Goal: Information Seeking & Learning: Understand process/instructions

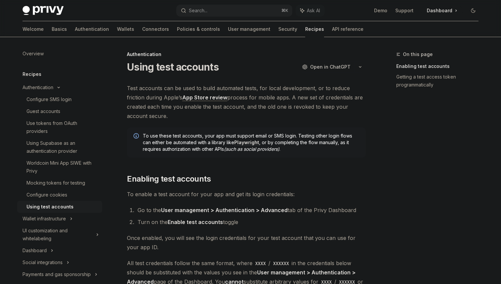
drag, startPoint x: 217, startPoint y: 112, endPoint x: 181, endPoint y: 89, distance: 42.4
click at [182, 90] on span "Test accounts can be used to build automated tests, for local development, or t…" at bounding box center [246, 102] width 239 height 37
click at [181, 89] on span "Test accounts can be used to build automated tests, for local development, or t…" at bounding box center [246, 102] width 239 height 37
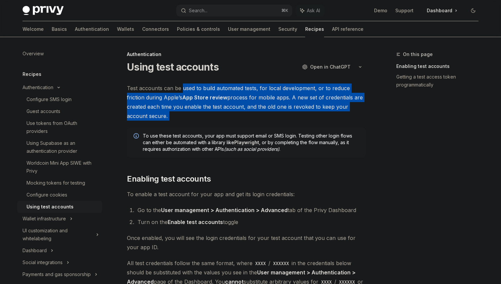
drag, startPoint x: 181, startPoint y: 89, endPoint x: 229, endPoint y: 117, distance: 54.8
click at [229, 117] on span "Test accounts can be used to build automated tests, for local development, or t…" at bounding box center [246, 102] width 239 height 37
click at [230, 117] on span "Test accounts can be used to build automated tests, for local development, or t…" at bounding box center [246, 102] width 239 height 37
drag, startPoint x: 230, startPoint y: 117, endPoint x: 177, endPoint y: 87, distance: 60.6
click at [178, 88] on span "Test accounts can be used to build automated tests, for local development, or t…" at bounding box center [246, 102] width 239 height 37
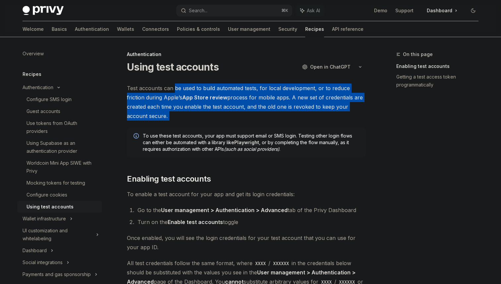
click at [177, 87] on span "Test accounts can be used to build automated tests, for local development, or t…" at bounding box center [246, 102] width 239 height 37
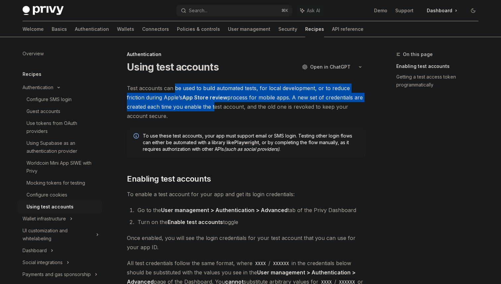
drag, startPoint x: 177, startPoint y: 87, endPoint x: 210, endPoint y: 104, distance: 37.4
click at [210, 104] on span "Test accounts can be used to build automated tests, for local development, or t…" at bounding box center [246, 102] width 239 height 37
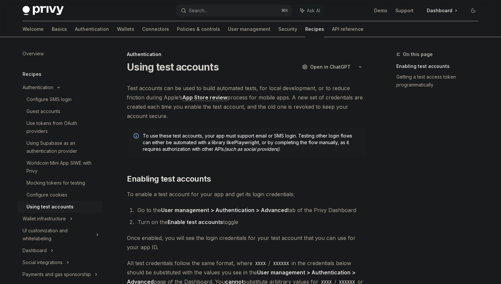
click at [211, 112] on span "Test accounts can be used to build automated tests, for local development, or t…" at bounding box center [246, 102] width 239 height 37
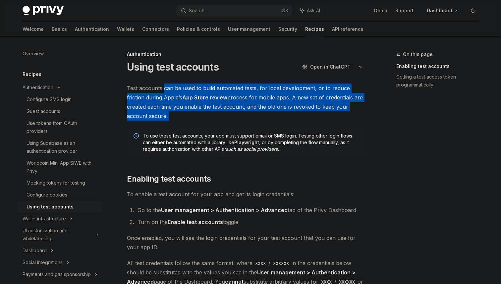
drag, startPoint x: 212, startPoint y: 112, endPoint x: 168, endPoint y: 90, distance: 48.6
click at [169, 91] on span "Test accounts can be used to build automated tests, for local development, or t…" at bounding box center [246, 102] width 239 height 37
click at [168, 90] on span "Test accounts can be used to build automated tests, for local development, or t…" at bounding box center [246, 102] width 239 height 37
drag, startPoint x: 168, startPoint y: 90, endPoint x: 215, endPoint y: 117, distance: 53.8
click at [215, 117] on span "Test accounts can be used to build automated tests, for local development, or t…" at bounding box center [246, 102] width 239 height 37
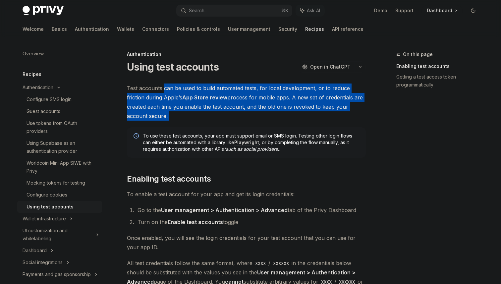
click at [218, 117] on span "Test accounts can be used to build automated tests, for local development, or t…" at bounding box center [246, 102] width 239 height 37
drag, startPoint x: 218, startPoint y: 117, endPoint x: 164, endPoint y: 76, distance: 67.7
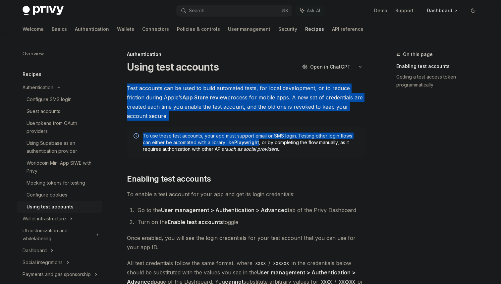
drag, startPoint x: 165, startPoint y: 79, endPoint x: 257, endPoint y: 142, distance: 111.7
click at [266, 118] on span "Test accounts can be used to build automated tests, for local development, or t…" at bounding box center [246, 102] width 239 height 37
drag, startPoint x: 266, startPoint y: 117, endPoint x: 244, endPoint y: 78, distance: 44.3
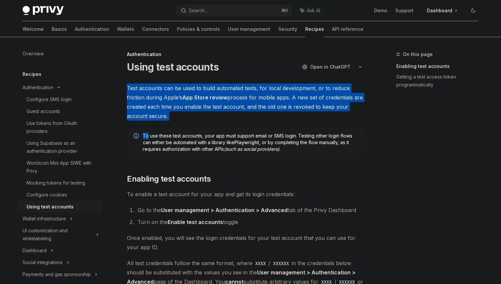
drag, startPoint x: 244, startPoint y: 78, endPoint x: 278, endPoint y: 124, distance: 57.4
click at [279, 118] on span "Test accounts can be used to build automated tests, for local development, or t…" at bounding box center [246, 102] width 239 height 37
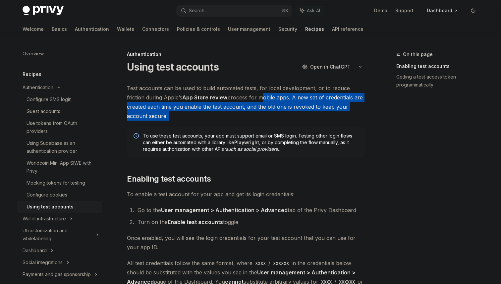
drag, startPoint x: 279, startPoint y: 118, endPoint x: 265, endPoint y: 93, distance: 28.8
click at [266, 93] on span "Test accounts can be used to build automated tests, for local development, or t…" at bounding box center [246, 102] width 239 height 37
click at [265, 93] on span "Test accounts can be used to build automated tests, for local development, or t…" at bounding box center [246, 102] width 239 height 37
drag, startPoint x: 265, startPoint y: 93, endPoint x: 286, endPoint y: 112, distance: 28.2
click at [286, 112] on span "Test accounts can be used to build automated tests, for local development, or t…" at bounding box center [246, 102] width 239 height 37
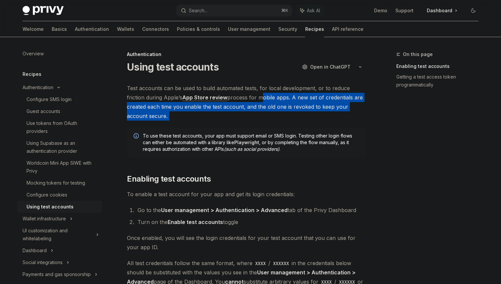
click at [287, 113] on span "Test accounts can be used to build automated tests, for local development, or t…" at bounding box center [246, 102] width 239 height 37
drag, startPoint x: 287, startPoint y: 113, endPoint x: 276, endPoint y: 99, distance: 17.9
click at [276, 99] on span "Test accounts can be used to build automated tests, for local development, or t…" at bounding box center [246, 102] width 239 height 37
click at [276, 98] on span "Test accounts can be used to build automated tests, for local development, or t…" at bounding box center [246, 102] width 239 height 37
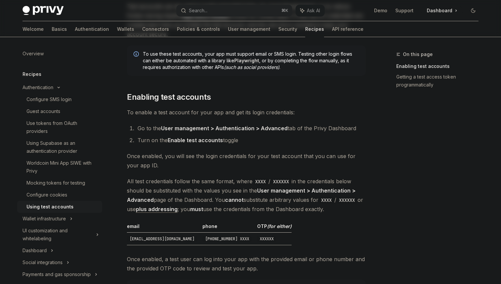
scroll to position [107, 0]
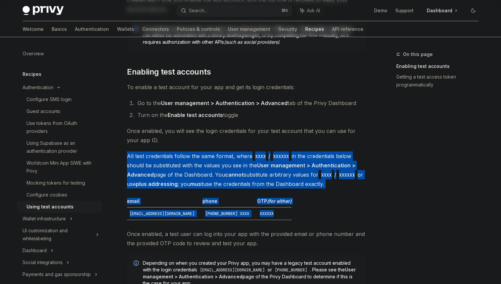
drag, startPoint x: 306, startPoint y: 140, endPoint x: 363, endPoint y: 218, distance: 97.0
click at [362, 216] on div "Test accounts can be used to build automated tests, for local development, or t…" at bounding box center [246, 231] width 239 height 510
click at [363, 218] on table "email phone OTP (for either) [EMAIL_ADDRESS][DOMAIN_NAME] [PHONE_NUMBER] XXXX X…" at bounding box center [246, 209] width 239 height 22
drag, startPoint x: 363, startPoint y: 218, endPoint x: 287, endPoint y: 131, distance: 116.3
click at [288, 131] on div "Test accounts can be used to build automated tests, for local development, or t…" at bounding box center [246, 231] width 239 height 510
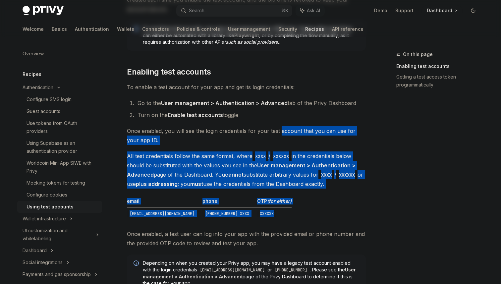
click at [287, 131] on span "Once enabled, you will see the login credentials for your test account that you…" at bounding box center [246, 135] width 239 height 19
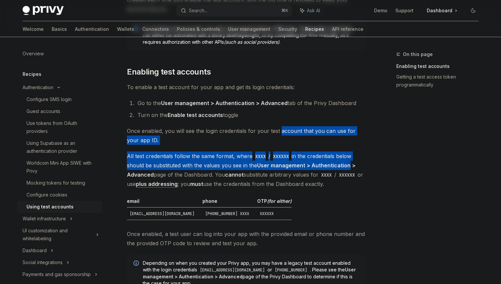
drag, startPoint x: 287, startPoint y: 131, endPoint x: 320, endPoint y: 171, distance: 51.8
click at [315, 167] on div "Test accounts can be used to build automated tests, for local development, or t…" at bounding box center [246, 231] width 239 height 510
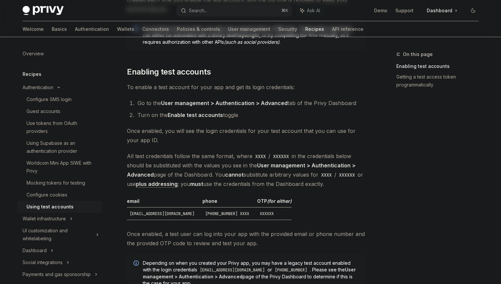
click at [320, 171] on span "All test credentials follow the same format, where XXXX / XXXXXX in the credent…" at bounding box center [246, 170] width 239 height 37
click at [322, 173] on code "XXXX" at bounding box center [327, 174] width 16 height 7
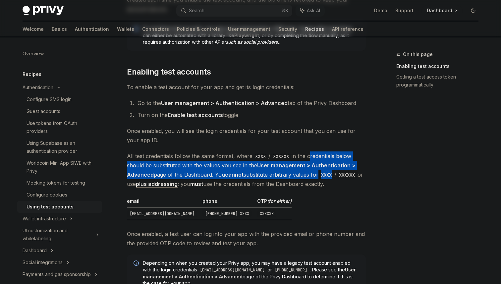
drag, startPoint x: 322, startPoint y: 173, endPoint x: 309, endPoint y: 157, distance: 20.8
click at [309, 157] on span "All test credentials follow the same format, where XXXX / XXXXXX in the credent…" at bounding box center [246, 170] width 239 height 37
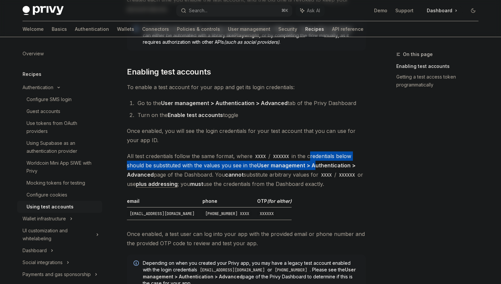
drag, startPoint x: 309, startPoint y: 156, endPoint x: 331, endPoint y: 182, distance: 34.7
click at [328, 178] on span "All test credentials follow the same format, where XXXX / XXXXXX in the credent…" at bounding box center [246, 170] width 239 height 37
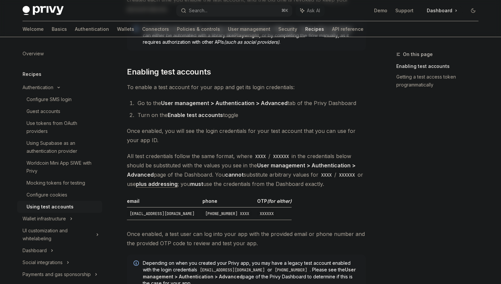
click at [331, 182] on span "All test credentials follow the same format, where XXXX / XXXXXX in the credent…" at bounding box center [246, 170] width 239 height 37
drag, startPoint x: 331, startPoint y: 182, endPoint x: 294, endPoint y: 145, distance: 53.2
click at [295, 145] on div "Test accounts can be used to build automated tests, for local development, or t…" at bounding box center [246, 231] width 239 height 510
click at [294, 145] on span "Once enabled, you will see the login credentials for your test account that you…" at bounding box center [246, 135] width 239 height 19
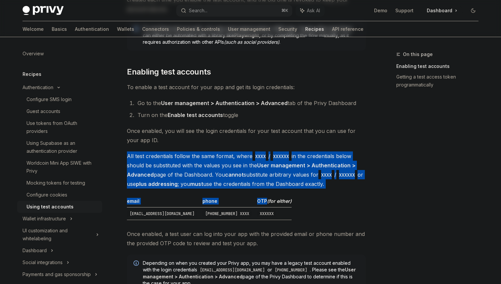
drag, startPoint x: 294, startPoint y: 145, endPoint x: 358, endPoint y: 200, distance: 85.4
click at [353, 197] on div "Test accounts can be used to build automated tests, for local development, or t…" at bounding box center [246, 231] width 239 height 510
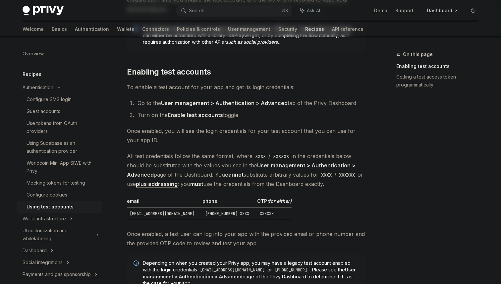
click at [358, 200] on table "email phone OTP (for either) [EMAIL_ADDRESS][DOMAIN_NAME] [PHONE_NUMBER] XXXX X…" at bounding box center [246, 209] width 239 height 22
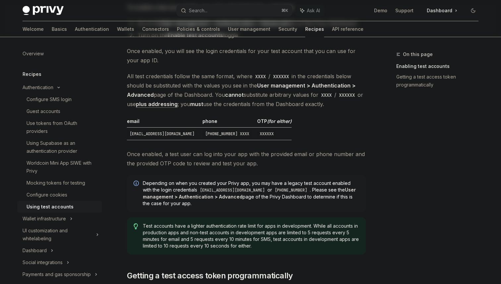
scroll to position [187, 0]
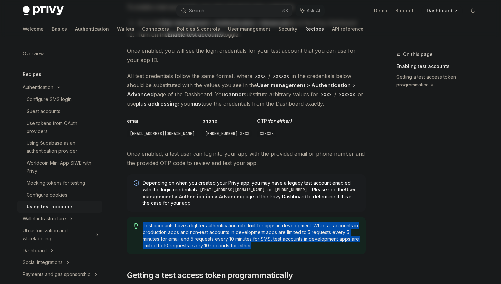
drag, startPoint x: 309, startPoint y: 220, endPoint x: 350, endPoint y: 246, distance: 47.9
click at [349, 246] on div "Test accounts have a lighter authentication rate limit for apps in development.…" at bounding box center [246, 235] width 239 height 37
click at [350, 246] on span "Test accounts have a lighter authentication rate limit for apps in development.…" at bounding box center [251, 236] width 217 height 27
drag, startPoint x: 350, startPoint y: 246, endPoint x: 328, endPoint y: 221, distance: 32.7
click at [329, 222] on div "Test accounts have a lighter authentication rate limit for apps in development.…" at bounding box center [246, 235] width 239 height 37
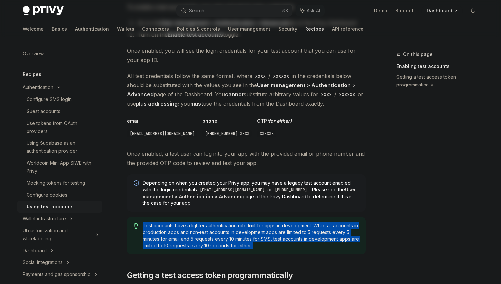
click at [328, 221] on div "Test accounts have a lighter authentication rate limit for apps in development.…" at bounding box center [246, 235] width 239 height 37
drag, startPoint x: 328, startPoint y: 221, endPoint x: 370, endPoint y: 260, distance: 57.3
click at [369, 259] on div "On this page Enabling test accounts Getting a test access token programmaticall…" at bounding box center [250, 177] width 467 height 655
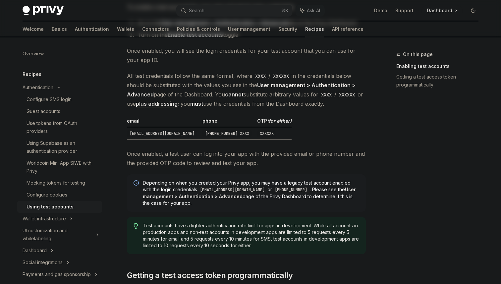
click at [363, 250] on div "Test accounts have a lighter authentication rate limit for apps in development.…" at bounding box center [246, 235] width 239 height 37
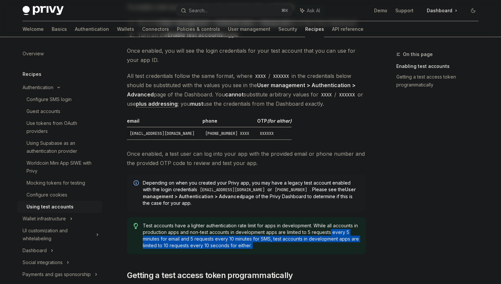
drag, startPoint x: 363, startPoint y: 250, endPoint x: 329, endPoint y: 232, distance: 38.1
click at [329, 232] on div "Test accounts have a lighter authentication rate limit for apps in development.…" at bounding box center [246, 235] width 239 height 37
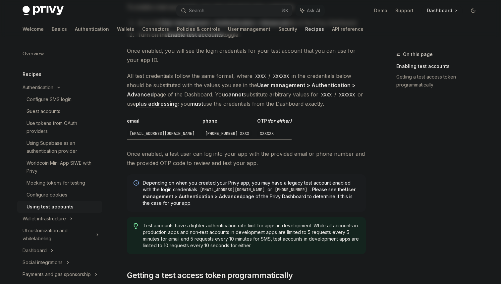
click at [327, 231] on span "Test accounts have a lighter authentication rate limit for apps in development.…" at bounding box center [251, 236] width 217 height 27
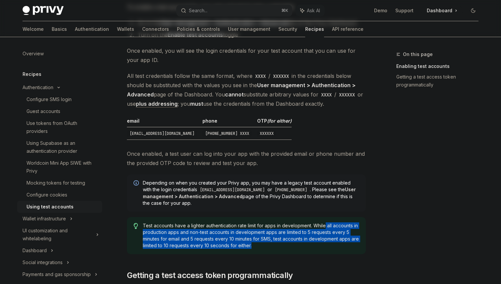
drag, startPoint x: 326, startPoint y: 228, endPoint x: 362, endPoint y: 244, distance: 38.9
click at [360, 243] on div "Test accounts have a lighter authentication rate limit for apps in development.…" at bounding box center [246, 235] width 239 height 37
click at [362, 244] on div "Test accounts have a lighter authentication rate limit for apps in development.…" at bounding box center [246, 235] width 239 height 37
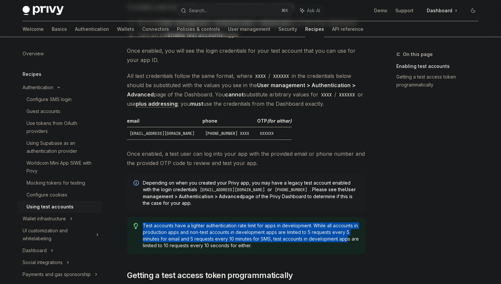
drag, startPoint x: 349, startPoint y: 236, endPoint x: 332, endPoint y: 218, distance: 25.1
click at [332, 218] on div "Test accounts have a lighter authentication rate limit for apps in development.…" at bounding box center [246, 235] width 239 height 37
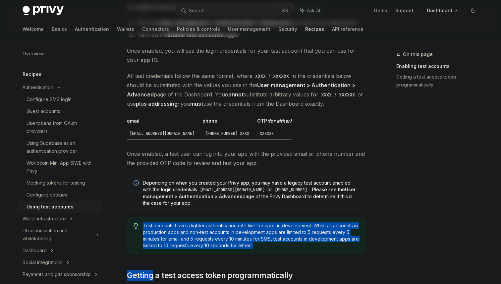
drag, startPoint x: 332, startPoint y: 218, endPoint x: 381, endPoint y: 259, distance: 64.7
click at [380, 258] on div "On this page Enabling test accounts Getting a test access token programmaticall…" at bounding box center [250, 177] width 467 height 655
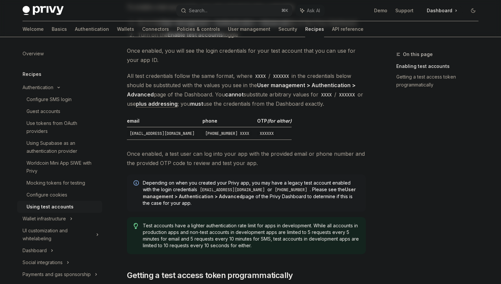
click at [353, 241] on span "Test accounts have a lighter authentication rate limit for apps in development.…" at bounding box center [251, 236] width 217 height 27
drag, startPoint x: 353, startPoint y: 241, endPoint x: 317, endPoint y: 203, distance: 52.8
click at [317, 203] on div "Test accounts can be used to build automated tests, for local development, or t…" at bounding box center [246, 151] width 239 height 510
click at [320, 217] on div "Test accounts have a lighter authentication rate limit for apps in development.…" at bounding box center [246, 235] width 239 height 37
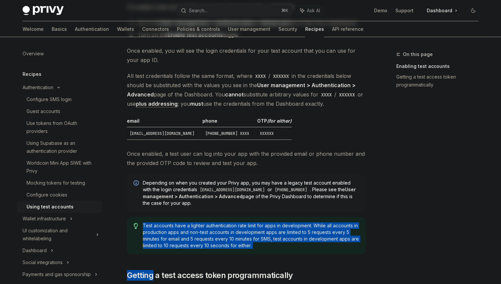
drag, startPoint x: 321, startPoint y: 218, endPoint x: 369, endPoint y: 256, distance: 61.4
click at [368, 255] on div "On this page Enabling test accounts Getting a test access token programmaticall…" at bounding box center [250, 177] width 467 height 655
click at [369, 256] on div "On this page Enabling test accounts Getting a test access token programmaticall…" at bounding box center [250, 177] width 467 height 655
drag, startPoint x: 369, startPoint y: 256, endPoint x: 320, endPoint y: 223, distance: 58.3
click at [321, 224] on div "On this page Enabling test accounts Getting a test access token programmaticall…" at bounding box center [250, 177] width 467 height 655
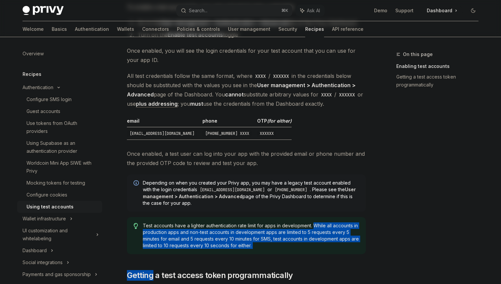
click at [320, 223] on span "Test accounts have a lighter authentication rate limit for apps in development.…" at bounding box center [251, 236] width 217 height 27
drag
click at [351, 244] on span "Test accounts have a lighter authentication rate limit for apps in development.…" at bounding box center [251, 236] width 217 height 27
click at [355, 245] on span "Test accounts have a lighter authentication rate limit for apps in development.…" at bounding box center [251, 236] width 217 height 27
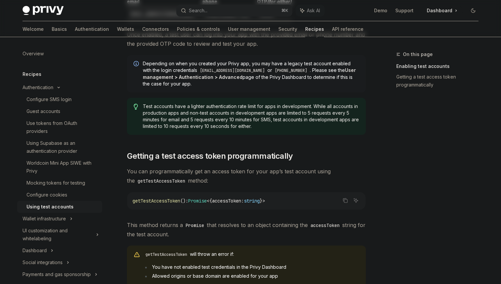
scroll to position [307, 0]
click at [193, 150] on div "Test accounts can be used to build automated tests, for local development, or t…" at bounding box center [246, 31] width 239 height 510
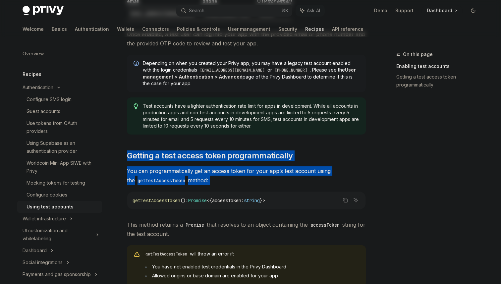
click at [244, 186] on div "Test accounts can be used to build automated tests, for local development, or t…" at bounding box center [246, 31] width 239 height 510
click at [247, 188] on div "Test accounts can be used to build automated tests, for local development, or t…" at bounding box center [246, 31] width 239 height 510
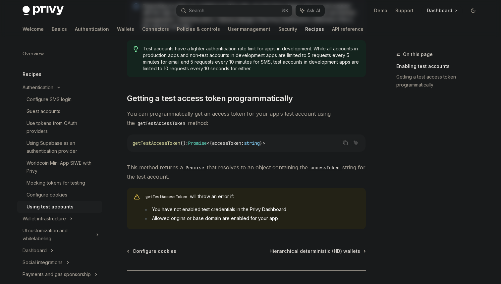
scroll to position [366, 0]
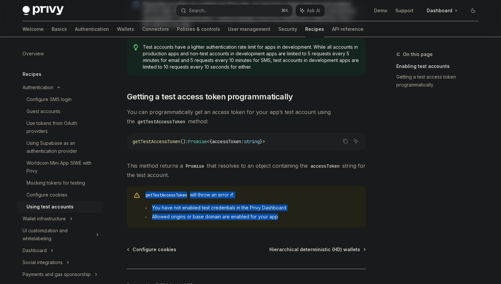
drag, startPoint x: 264, startPoint y: 184, endPoint x: 327, endPoint y: 217, distance: 71.2
click at [327, 217] on li "Allowed origins or base domain are enabled for your app" at bounding box center [251, 217] width 217 height 7
drag, startPoint x: 327, startPoint y: 217, endPoint x: 303, endPoint y: 203, distance: 28.0
click at [303, 203] on div "getTestAccessToken will throw an error if: You have not enabled test credential…" at bounding box center [251, 207] width 217 height 31
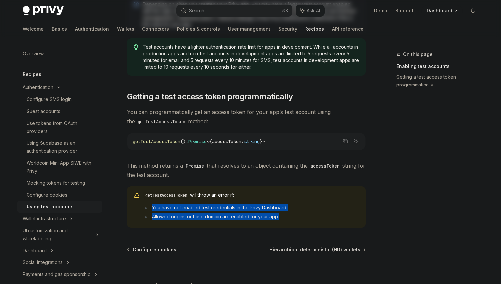
click at [303, 203] on div "getTestAccessToken will throw an error if: You have not enabled test credential…" at bounding box center [251, 207] width 217 height 31
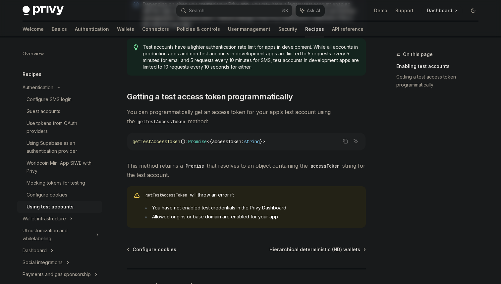
click at [327, 109] on span "You can programmatically get an access token for your app’s test account using …" at bounding box center [246, 116] width 239 height 19
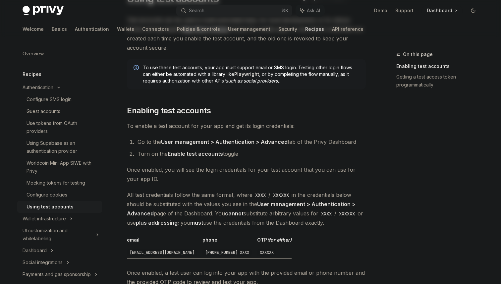
scroll to position [60, 0]
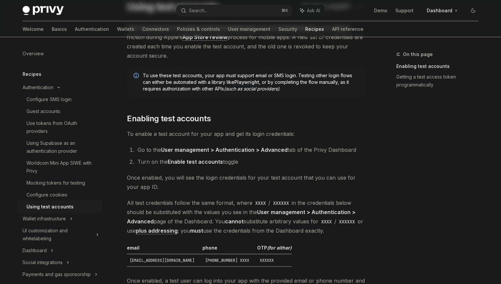
click at [261, 149] on strong "User management > Authentication > Advanced" at bounding box center [224, 150] width 127 height 7
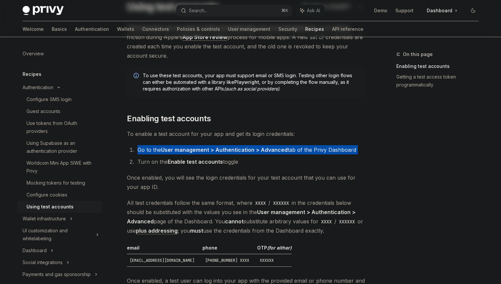
click at [261, 149] on strong "User management > Authentication > Advanced" at bounding box center [224, 150] width 127 height 7
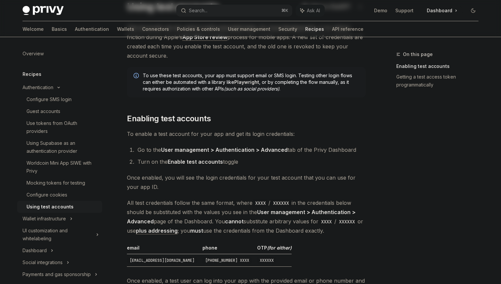
click at [272, 149] on strong "User management > Authentication > Advanced" at bounding box center [224, 150] width 127 height 7
click at [274, 150] on strong "User management > Authentication > Advanced" at bounding box center [224, 150] width 127 height 7
click at [274, 151] on strong "User management > Authentication > Advanced" at bounding box center [224, 150] width 127 height 7
click at [275, 151] on strong "User management > Authentication > Advanced" at bounding box center [224, 150] width 127 height 7
click at [295, 150] on li "Go to the User management > Authentication > Advanced tab of the Privy Dashboard" at bounding box center [251, 149] width 230 height 9
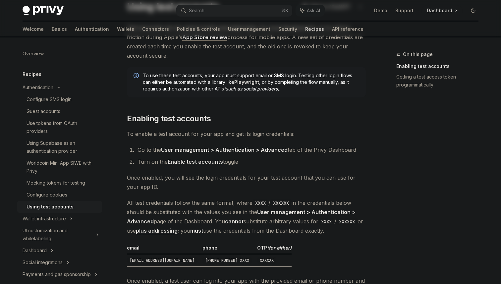
click at [284, 169] on div "Test accounts can be used to build automated tests, for local development, or t…" at bounding box center [246, 278] width 239 height 510
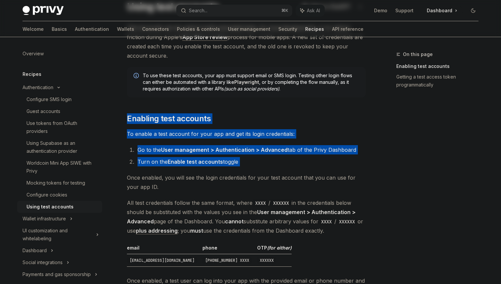
drag, startPoint x: 284, startPoint y: 169, endPoint x: 284, endPoint y: 103, distance: 65.7
click at [284, 103] on div "Test accounts can be used to build automated tests, for local development, or t…" at bounding box center [246, 278] width 239 height 510
click at [285, 103] on div "Test accounts can be used to build automated tests, for local development, or t…" at bounding box center [246, 278] width 239 height 510
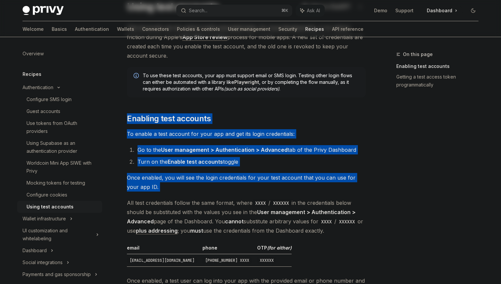
drag, startPoint x: 285, startPoint y: 103, endPoint x: 284, endPoint y: 192, distance: 89.6
click at [285, 189] on div "Test accounts can be used to build automated tests, for local development, or t…" at bounding box center [246, 278] width 239 height 510
click at [284, 192] on div "Test accounts can be used to build automated tests, for local development, or t…" at bounding box center [246, 278] width 239 height 510
drag, startPoint x: 284, startPoint y: 192, endPoint x: 284, endPoint y: 112, distance: 80.3
click at [284, 115] on div "Test accounts can be used to build automated tests, for local development, or t…" at bounding box center [246, 278] width 239 height 510
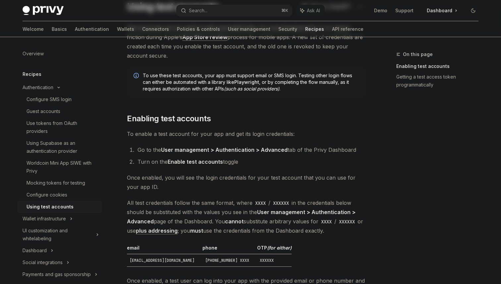
click at [284, 112] on div "Test accounts can be used to build automated tests, for local development, or t…" at bounding box center [246, 278] width 239 height 510
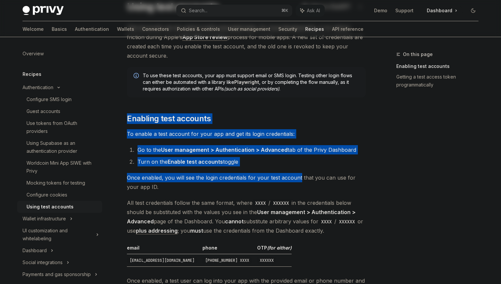
drag, startPoint x: 284, startPoint y: 112, endPoint x: 284, endPoint y: 193, distance: 80.9
click at [284, 191] on div "Test accounts can be used to build automated tests, for local development, or t…" at bounding box center [246, 278] width 239 height 510
click at [284, 193] on div "Test accounts can be used to build automated tests, for local development, or t…" at bounding box center [246, 278] width 239 height 510
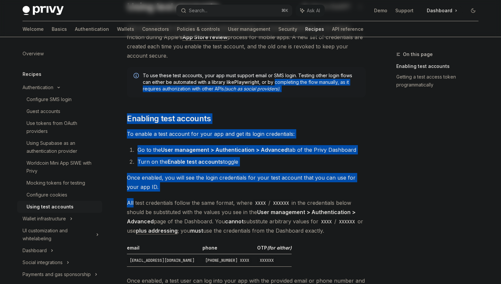
drag, startPoint x: 284, startPoint y: 193, endPoint x: 284, endPoint y: 79, distance: 113.8
click at [284, 79] on div "Test accounts can be used to build automated tests, for local development, or t…" at bounding box center [246, 278] width 239 height 510
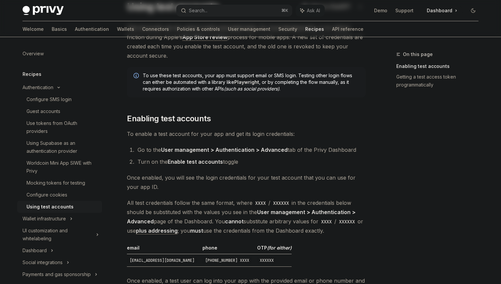
click at [284, 78] on span "To use these test accounts, your app must support email or SMS login. Testing o…" at bounding box center [251, 82] width 217 height 20
drag, startPoint x: 228, startPoint y: 112, endPoint x: 291, endPoint y: 163, distance: 80.5
click at [291, 161] on div "Test accounts can be used to build automated tests, for local development, or t…" at bounding box center [246, 278] width 239 height 510
click at [291, 163] on li "Turn on the Enable test accounts toggle" at bounding box center [251, 161] width 230 height 9
click at [452, 9] on span "Dashboard" at bounding box center [440, 10] width 26 height 7
